Goal: Task Accomplishment & Management: Manage account settings

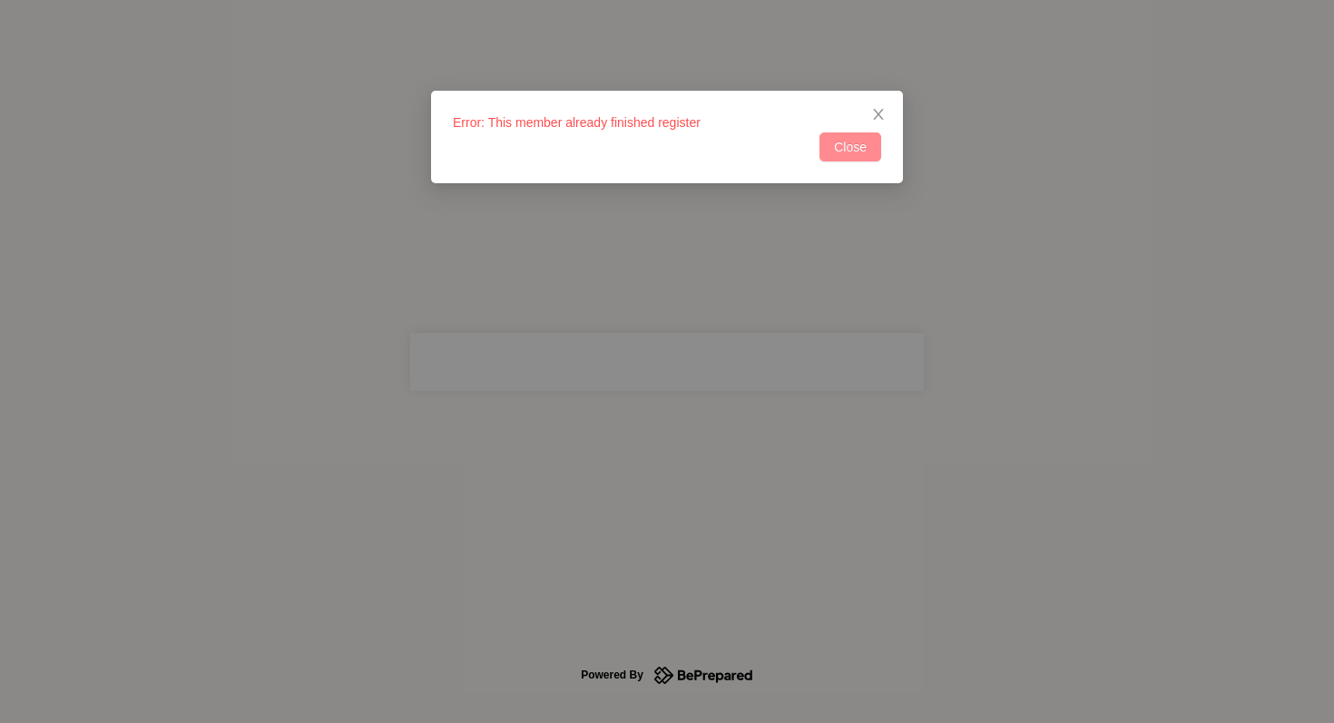
click at [858, 149] on span "Close" at bounding box center [850, 147] width 33 height 20
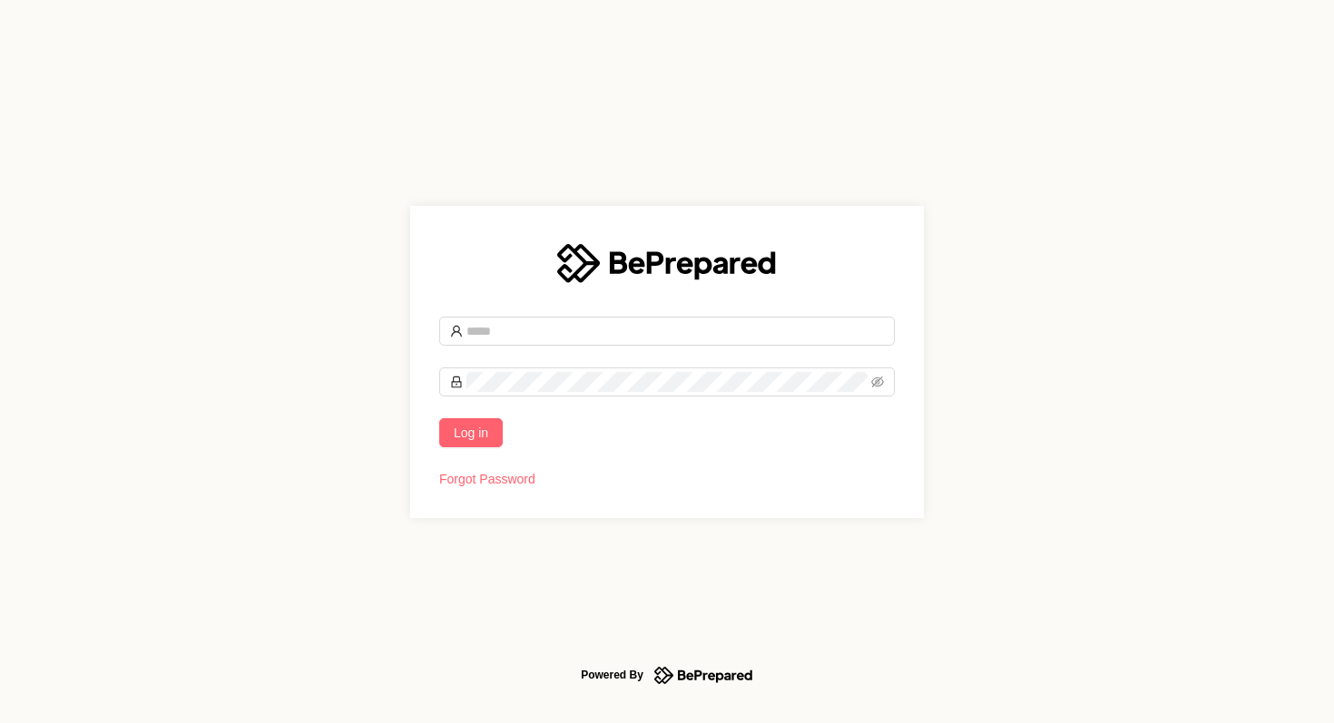
type input "**********"
click at [456, 428] on span "Log in" at bounding box center [471, 433] width 34 height 20
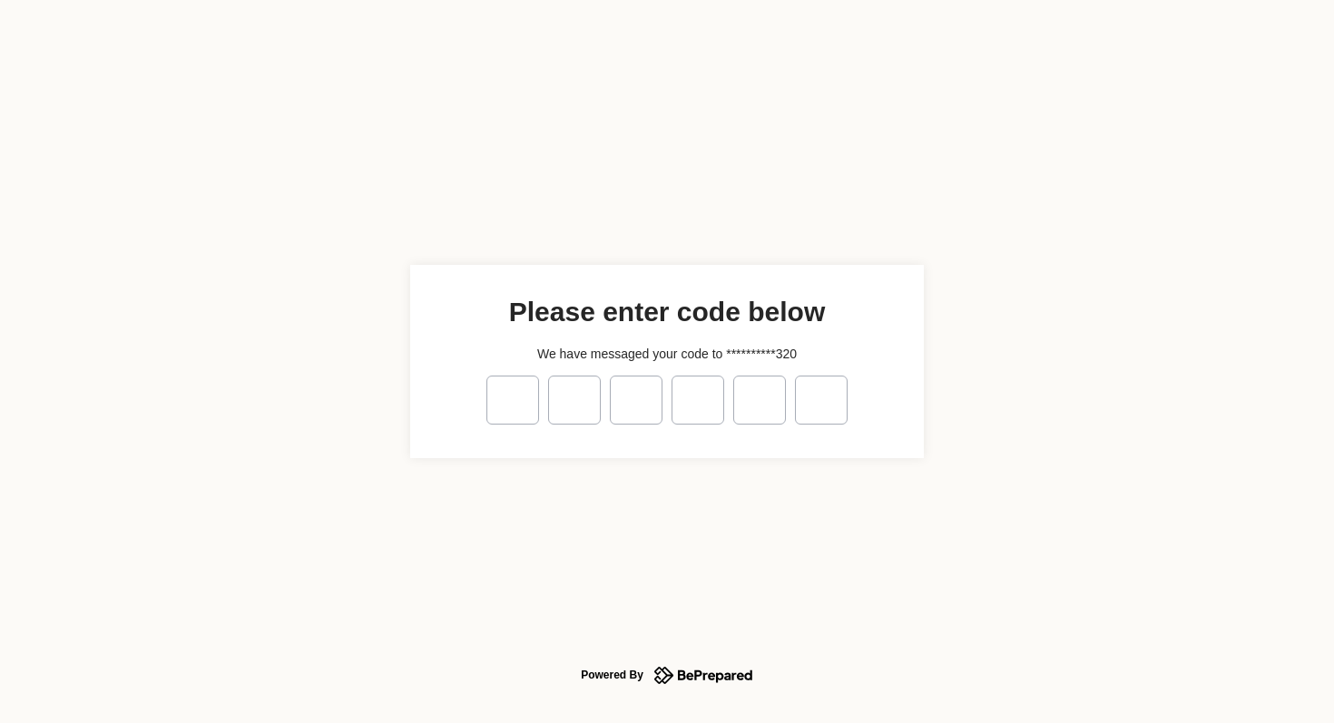
type input "*"
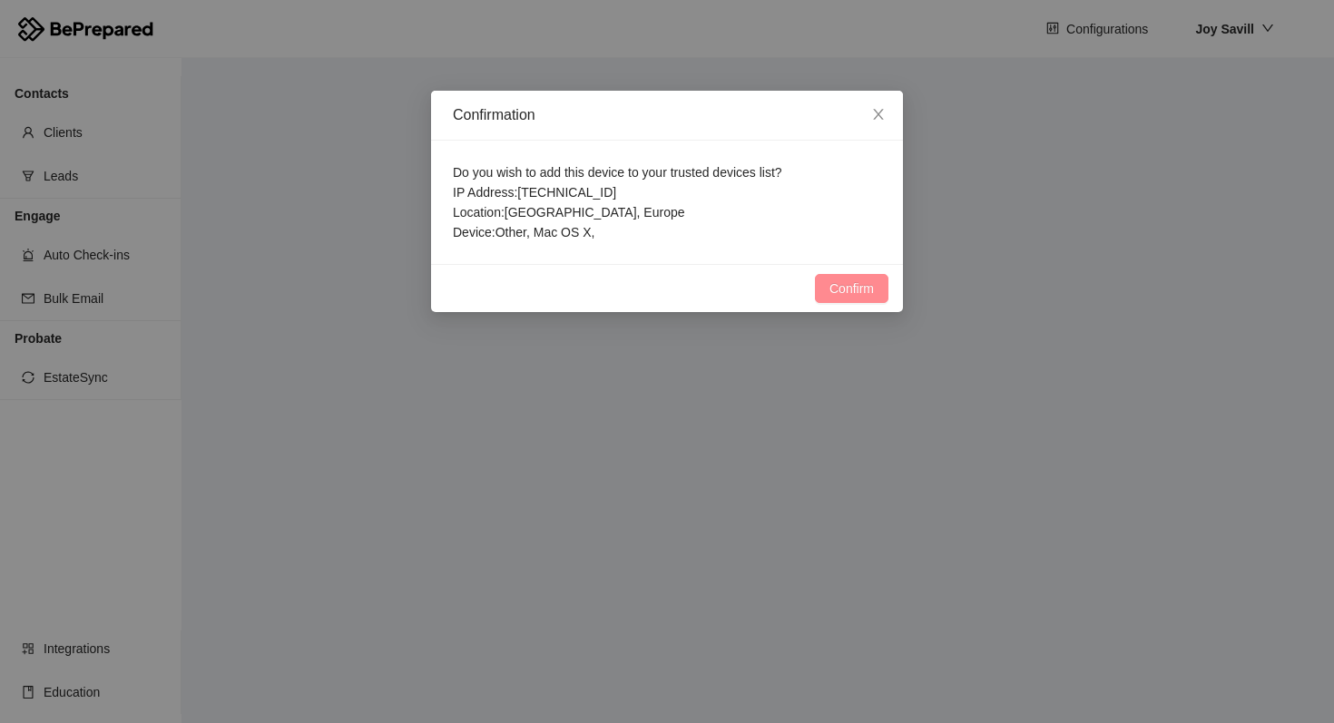
click at [876, 277] on button "Confirm" at bounding box center [851, 288] width 73 height 29
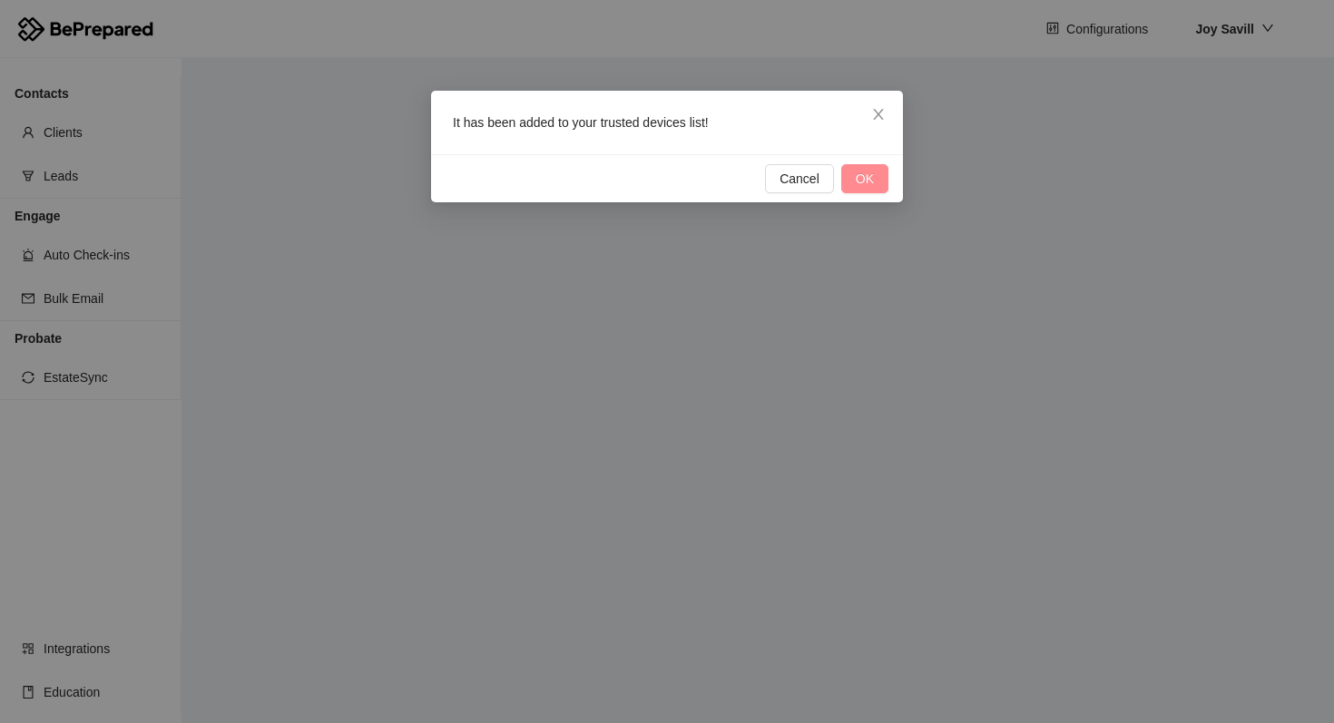
click at [863, 179] on span "OK" at bounding box center [865, 179] width 18 height 20
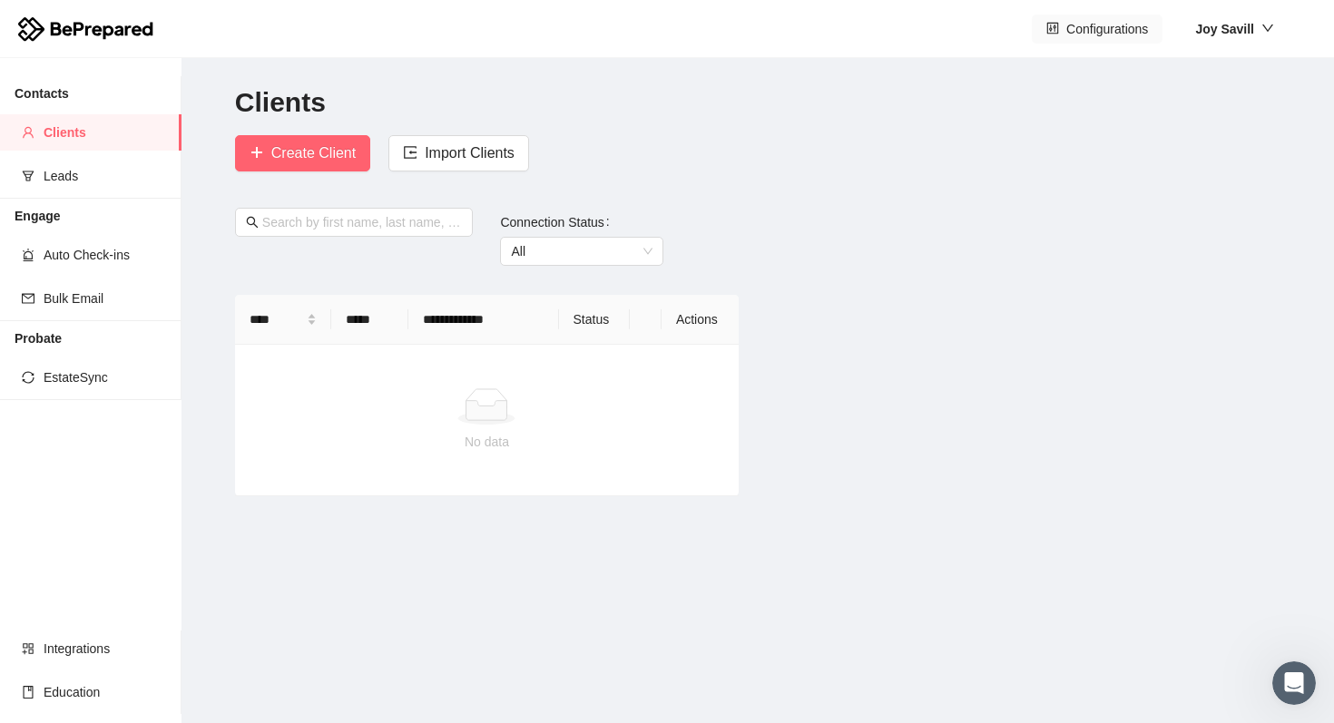
click at [1103, 30] on span "Configurations" at bounding box center [1107, 29] width 82 height 20
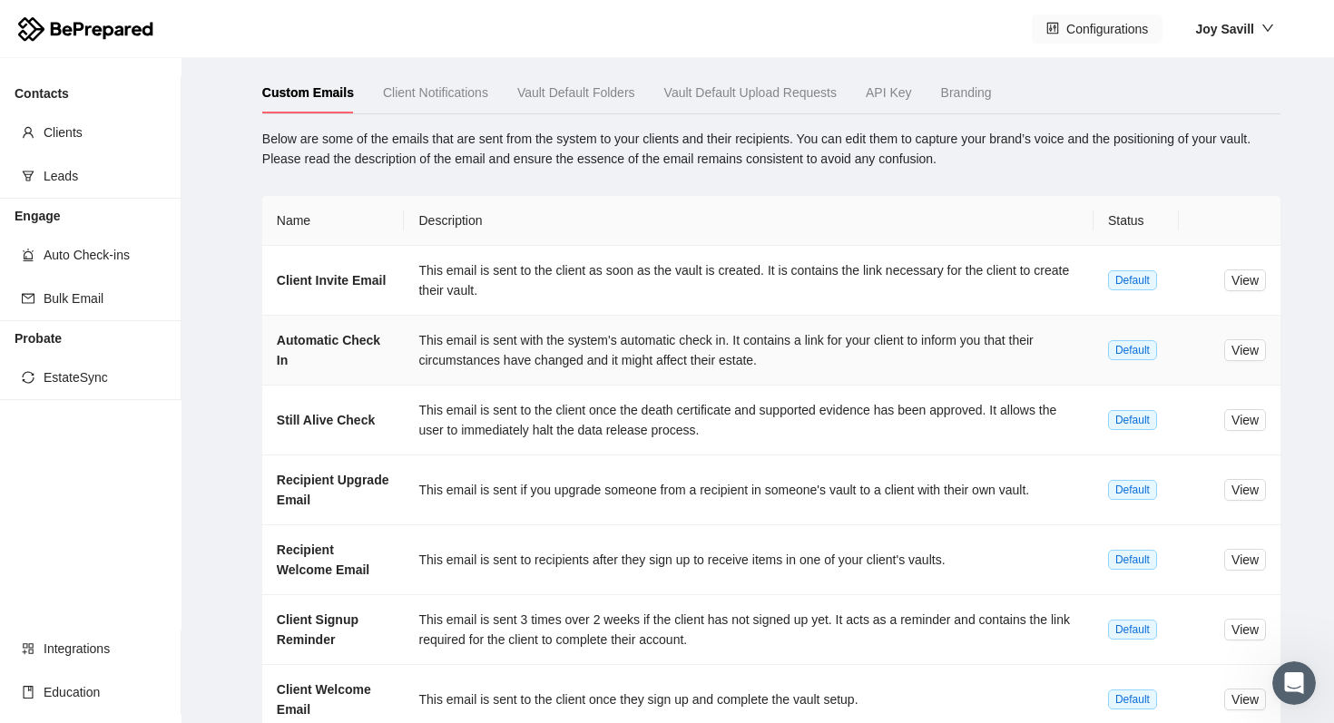
scroll to position [54, 0]
click at [587, 93] on span "Vault Default Folders" at bounding box center [576, 91] width 118 height 15
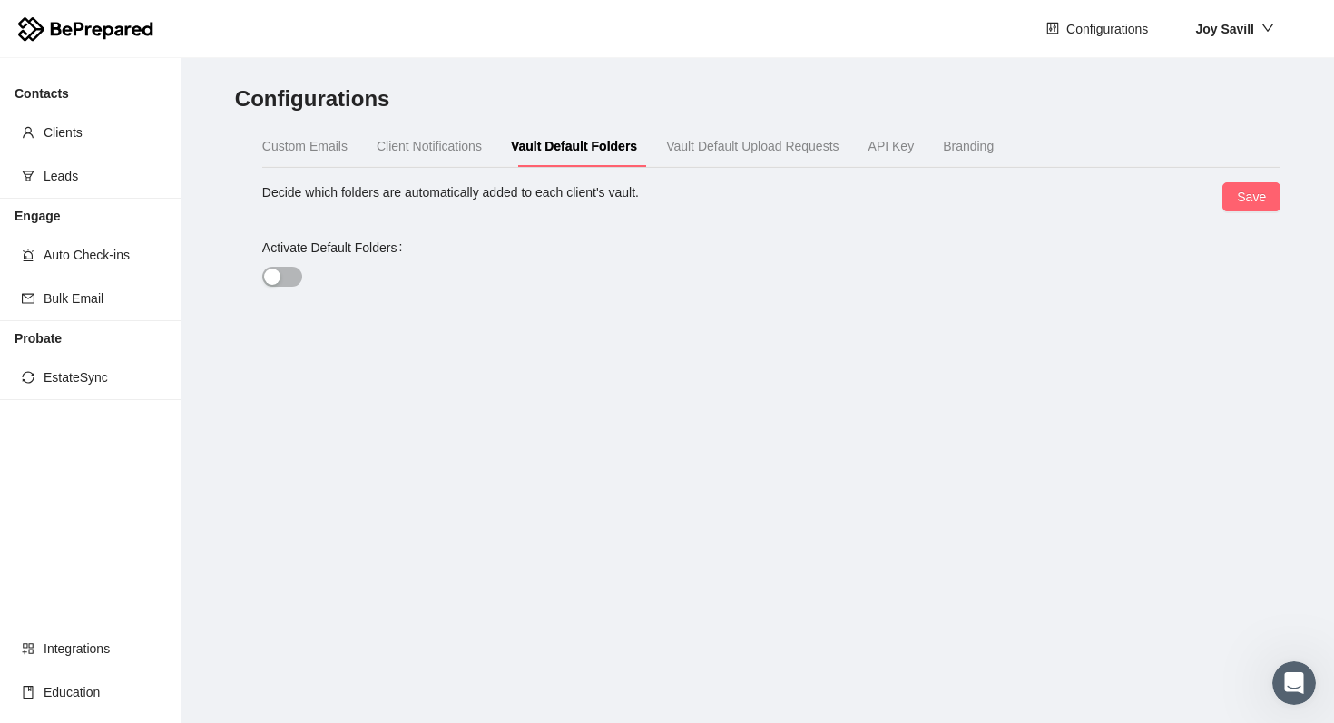
click at [713, 152] on div "Vault Default Upload Requests" at bounding box center [752, 146] width 172 height 20
